Goal: Task Accomplishment & Management: Use online tool/utility

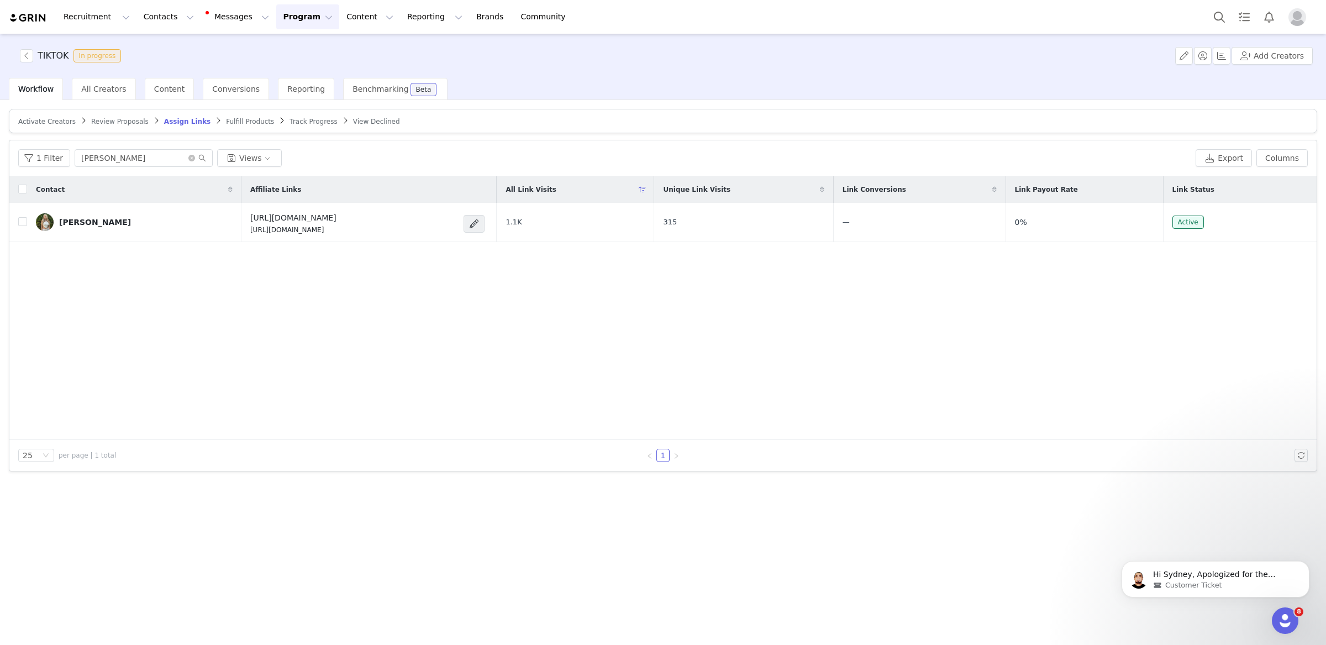
click at [296, 20] on button "Program Program" at bounding box center [307, 16] width 63 height 25
click at [321, 47] on div "Activations" at bounding box center [303, 49] width 74 height 12
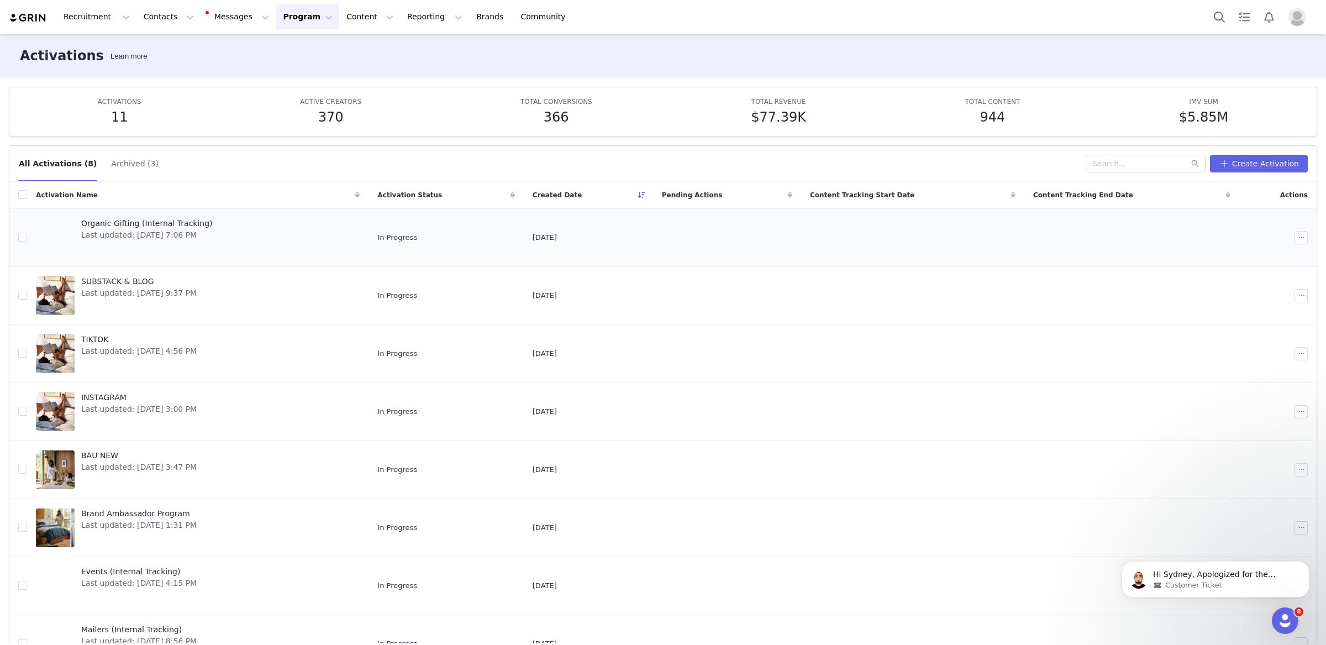
click at [228, 233] on link "Organic Gifting (Internal Tracking) Last updated: [DATE] 7:06 PM" at bounding box center [198, 238] width 324 height 44
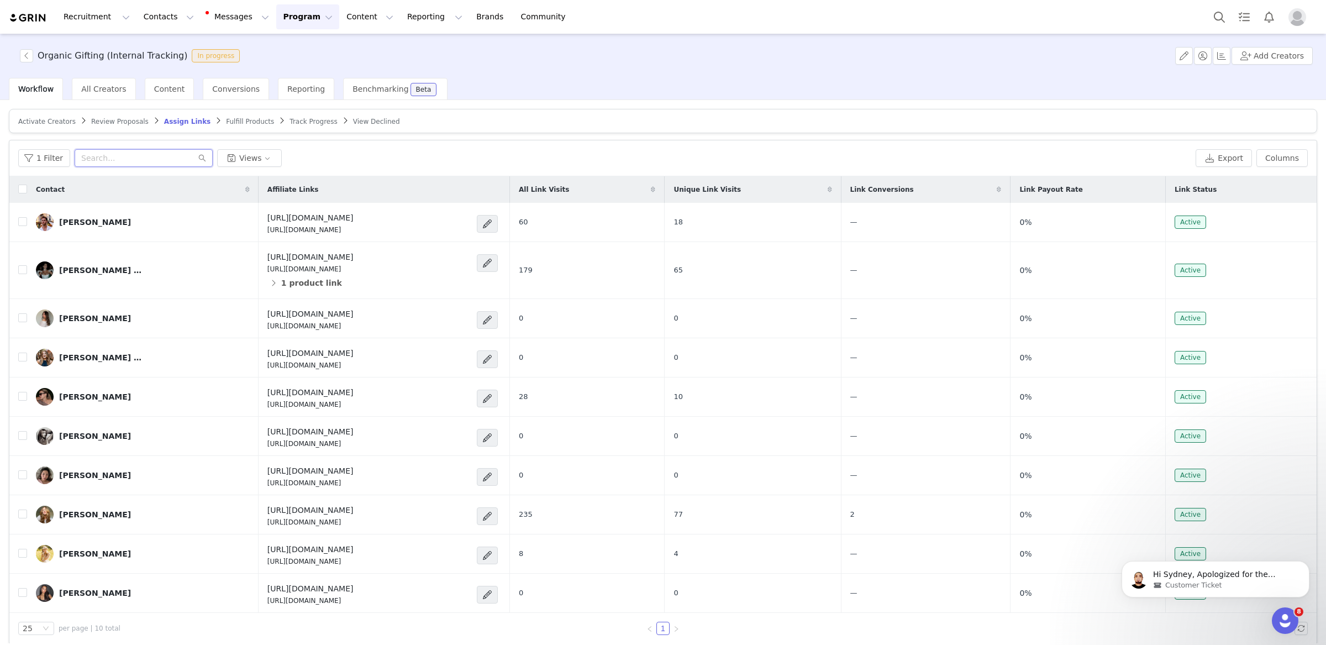
click at [141, 160] on input "text" at bounding box center [144, 158] width 138 height 18
click at [38, 120] on span "Activate Creators" at bounding box center [46, 122] width 57 height 8
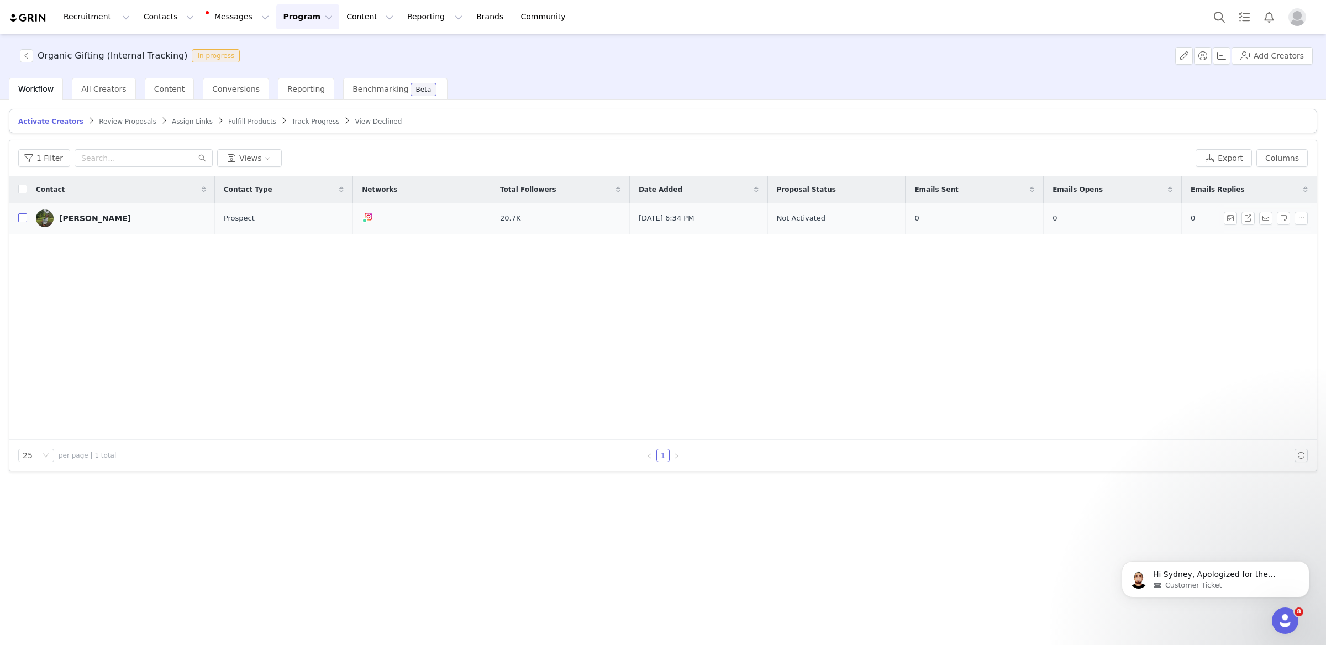
click at [22, 217] on input "checkbox" at bounding box center [22, 217] width 9 height 9
checkbox input "true"
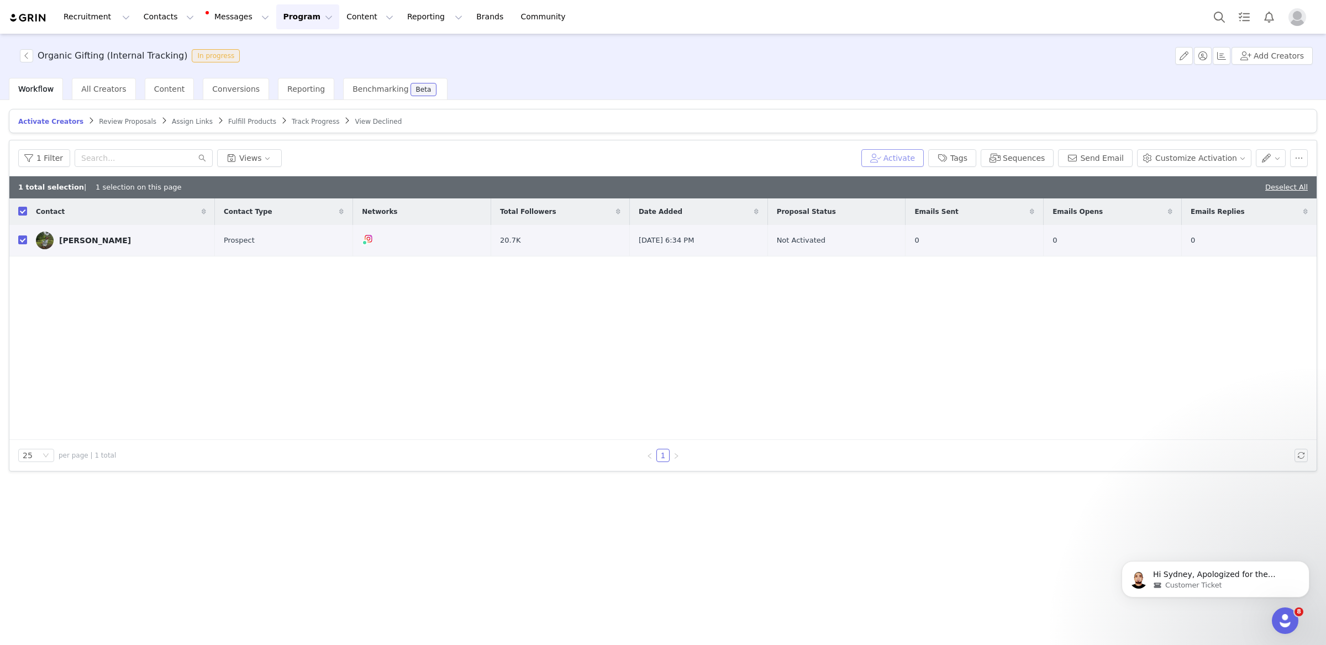
click at [902, 154] on button "Activate" at bounding box center [893, 158] width 62 height 18
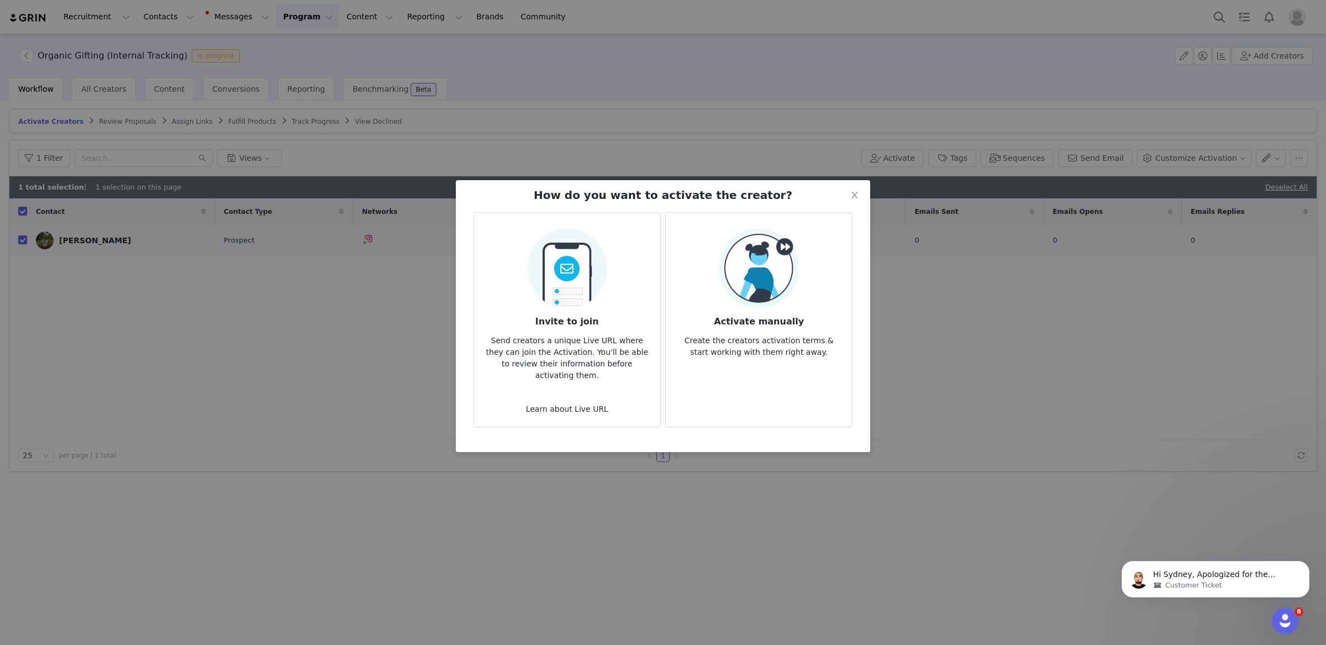
click at [717, 260] on div "Activate manually Create the creators activation terms & start working with the…" at bounding box center [759, 293] width 169 height 130
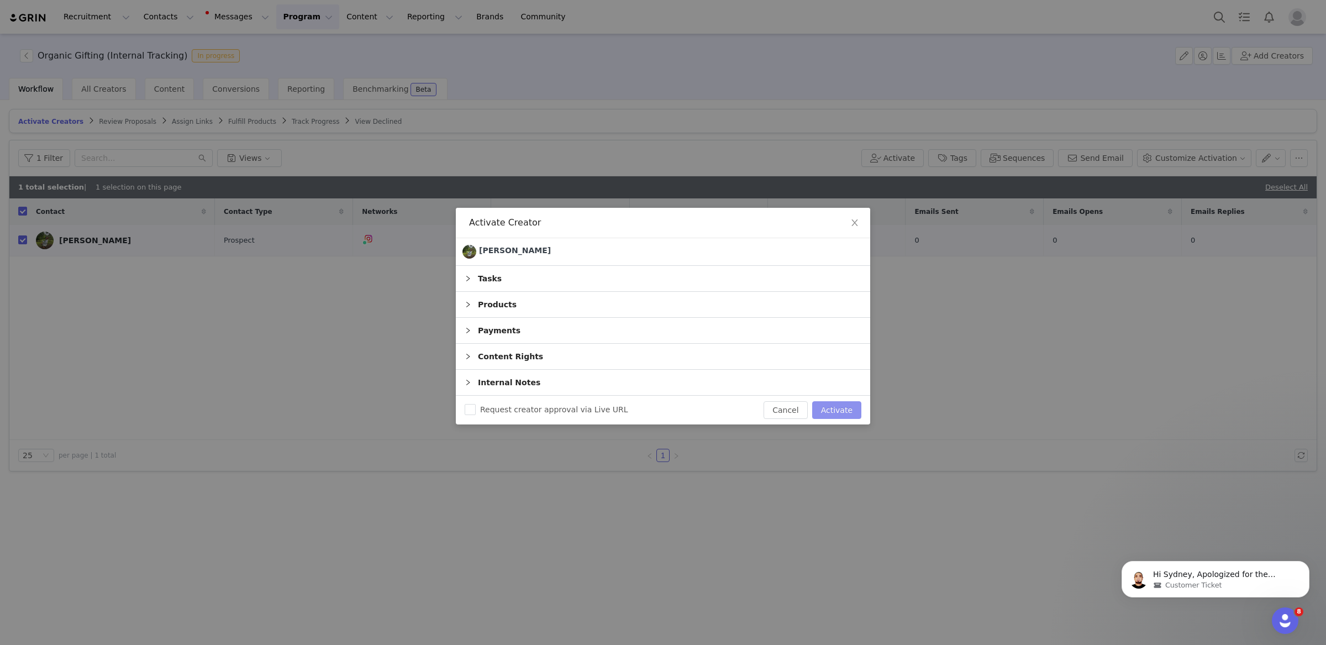
click at [838, 409] on button "Activate" at bounding box center [836, 410] width 49 height 18
checkbox input "false"
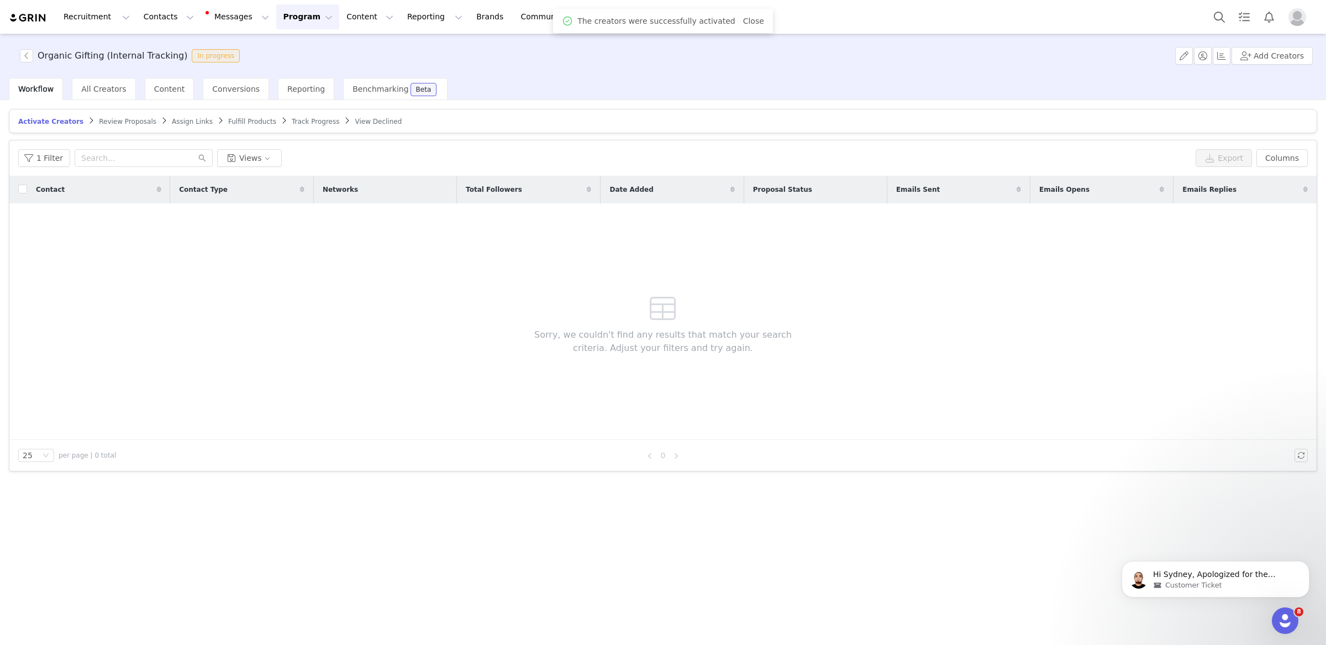
click at [185, 118] on span "Assign Links" at bounding box center [192, 122] width 41 height 8
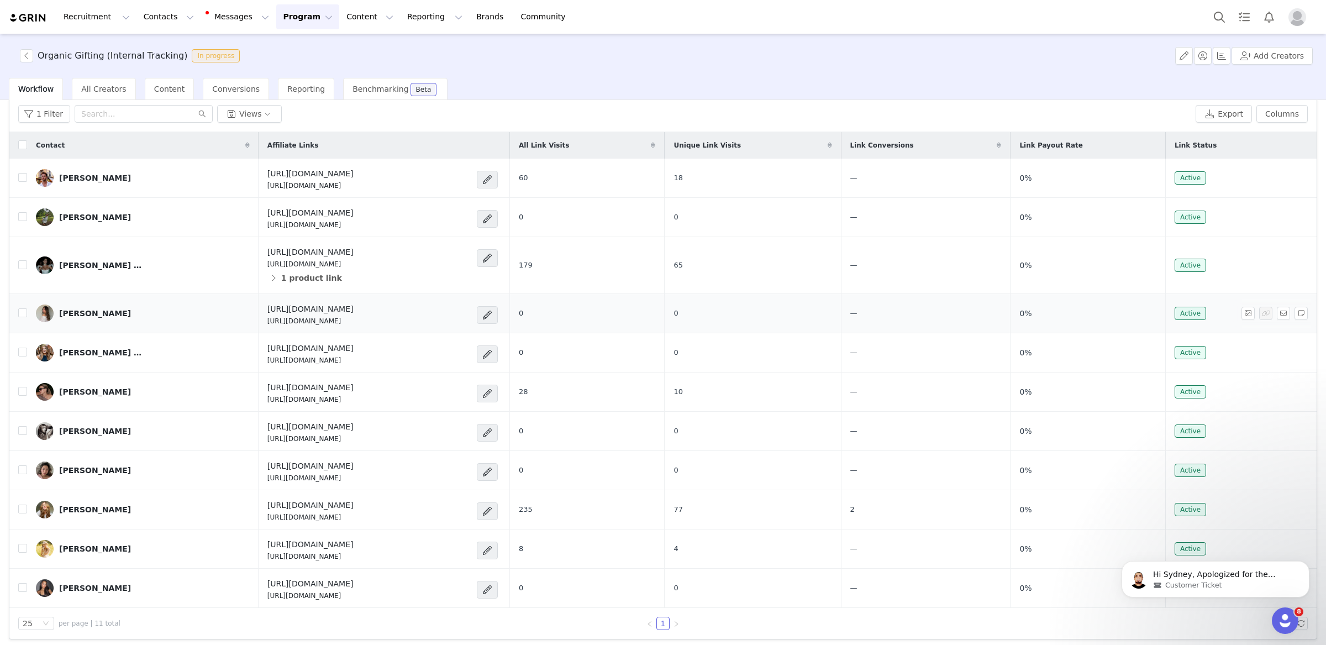
scroll to position [50, 0]
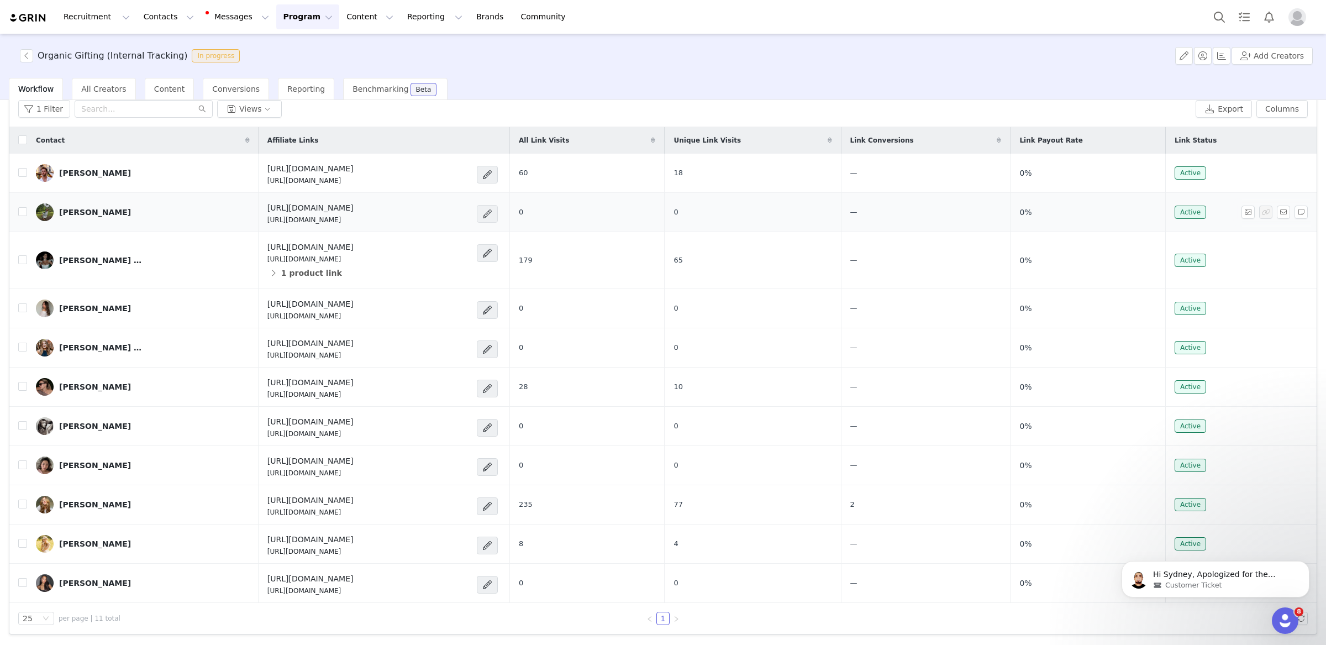
click at [493, 211] on span at bounding box center [487, 213] width 11 height 13
click at [652, 341] on div "Copy Link" at bounding box center [649, 341] width 80 height 12
